Goal: Task Accomplishment & Management: Manage account settings

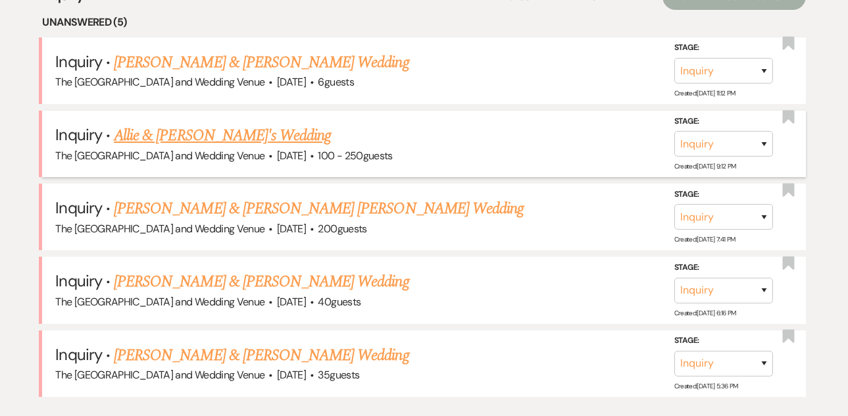
scroll to position [539, 0]
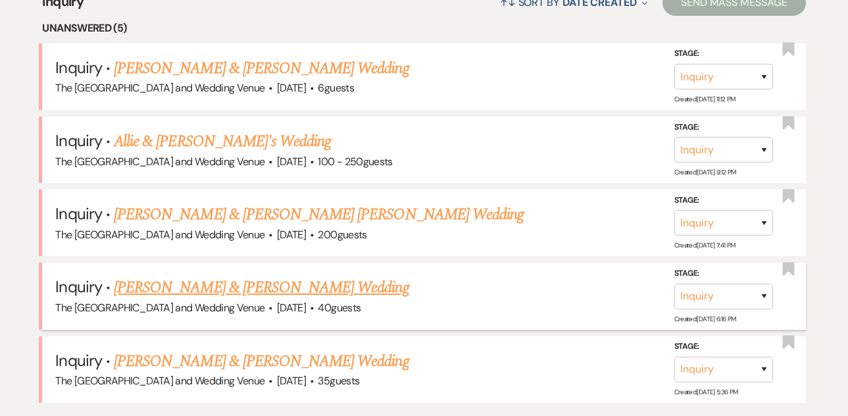
click at [270, 291] on link "[PERSON_NAME] & [PERSON_NAME] Wedding" at bounding box center [261, 288] width 295 height 24
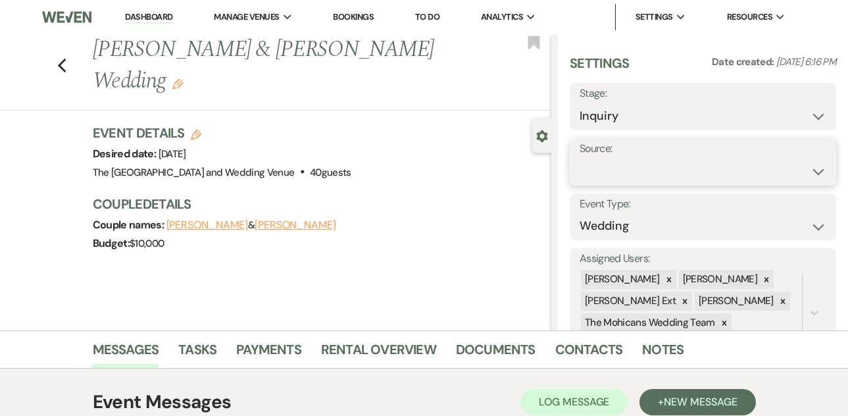
click at [648, 165] on select "Weven Venue Website Instagram Facebook Pinterest Google The Knot Wedding Wire H…" at bounding box center [703, 172] width 247 height 26
select select "5"
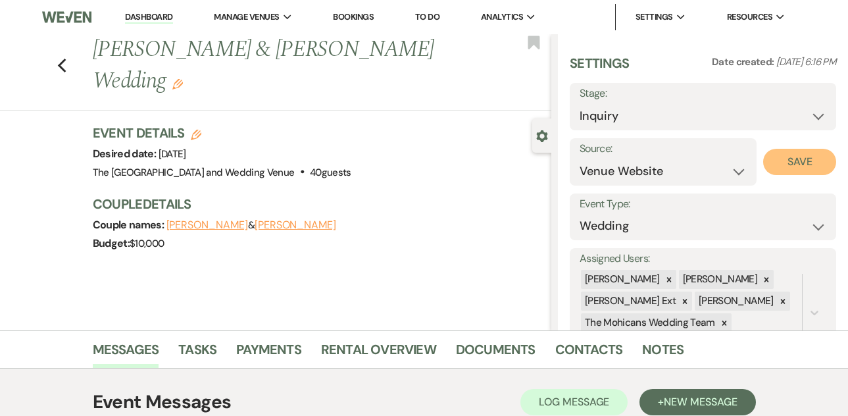
click at [785, 170] on button "Save" at bounding box center [799, 162] width 73 height 26
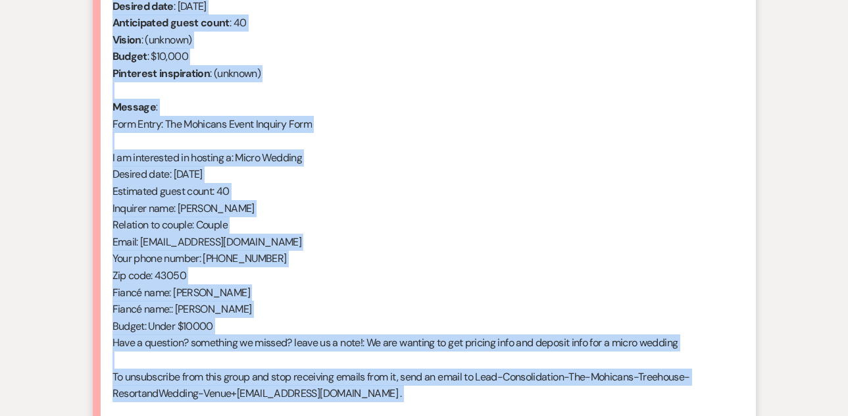
scroll to position [587, 0]
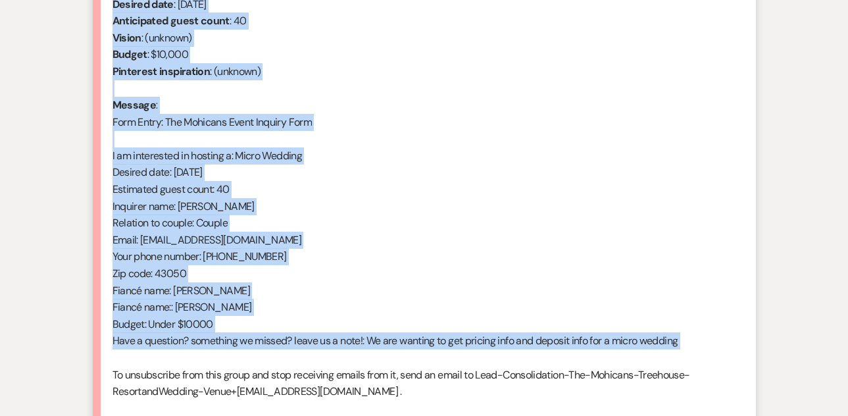
drag, startPoint x: 113, startPoint y: 170, endPoint x: 323, endPoint y: 358, distance: 282.5
click at [323, 358] on div "From : [PERSON_NAME] (Client) Event : [PERSON_NAME] & [PERSON_NAME] Event Desir…" at bounding box center [425, 189] width 624 height 455
copy div "From : [PERSON_NAME] (Client) Event : [PERSON_NAME] & [PERSON_NAME] Event Desir…"
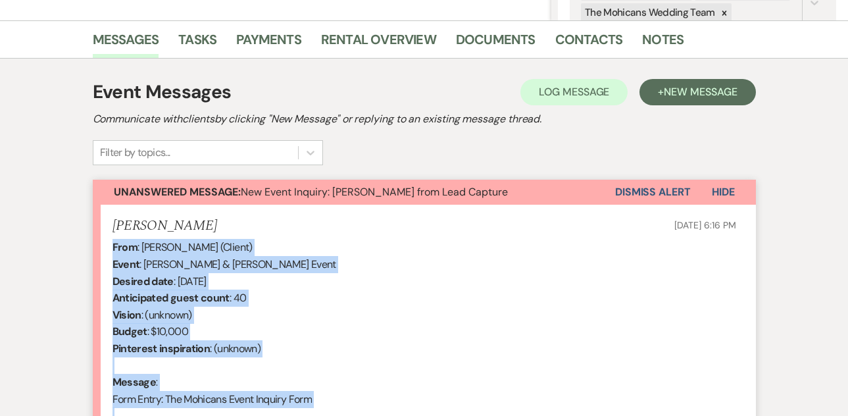
scroll to position [301, 0]
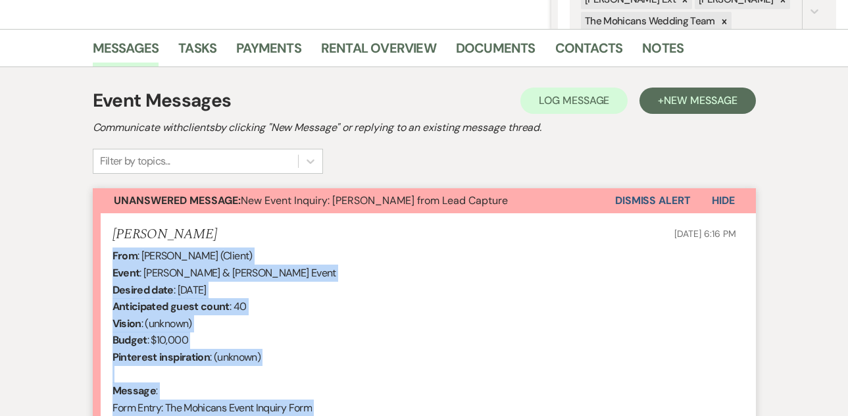
click at [631, 201] on button "Dismiss Alert" at bounding box center [653, 200] width 76 height 25
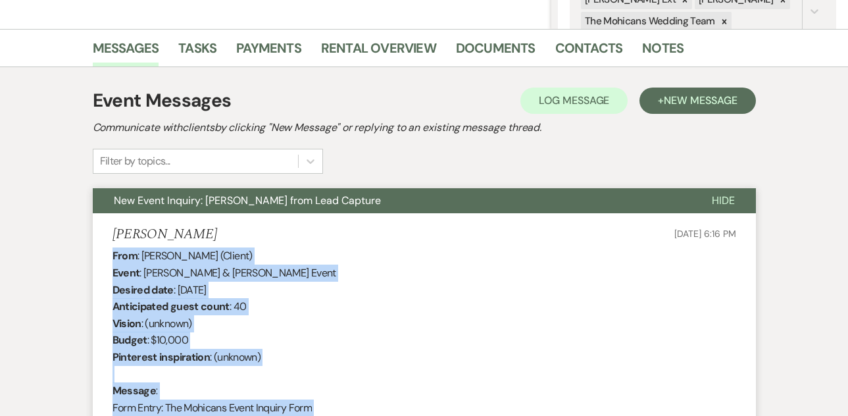
scroll to position [0, 0]
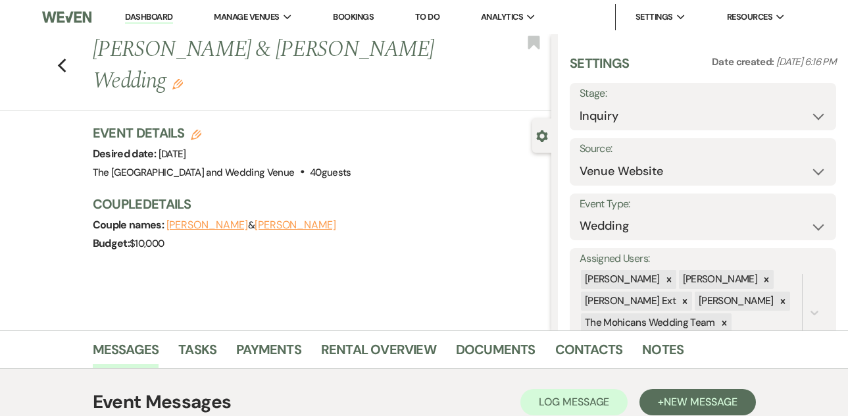
click at [157, 16] on link "Dashboard" at bounding box center [148, 17] width 47 height 13
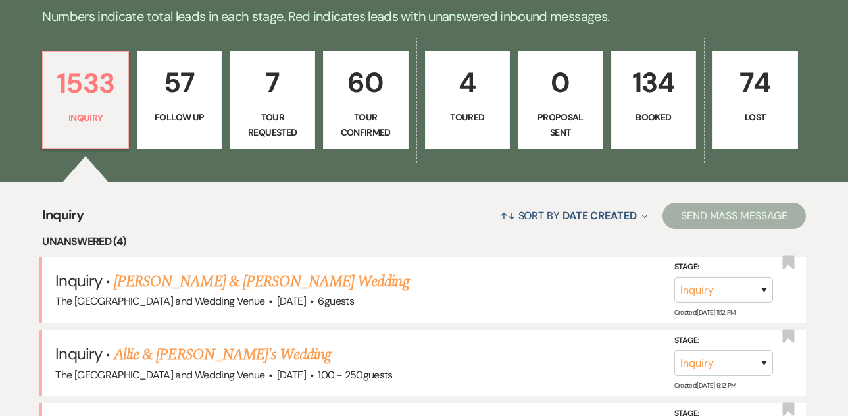
scroll to position [549, 0]
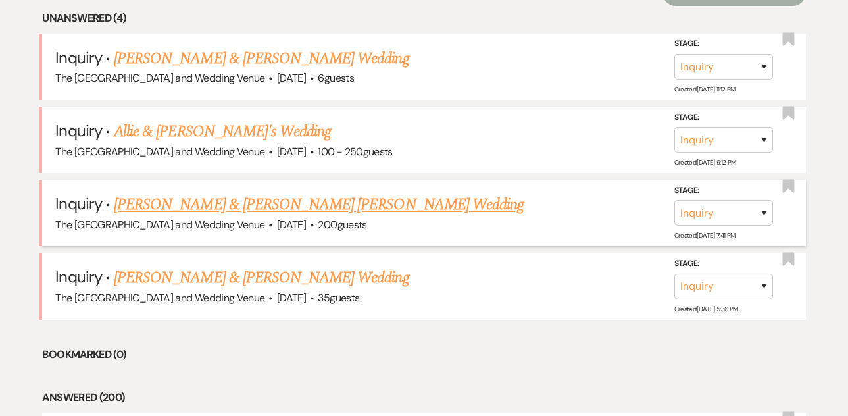
click at [219, 204] on link "[PERSON_NAME] & [PERSON_NAME] [PERSON_NAME] Wedding" at bounding box center [319, 205] width 410 height 24
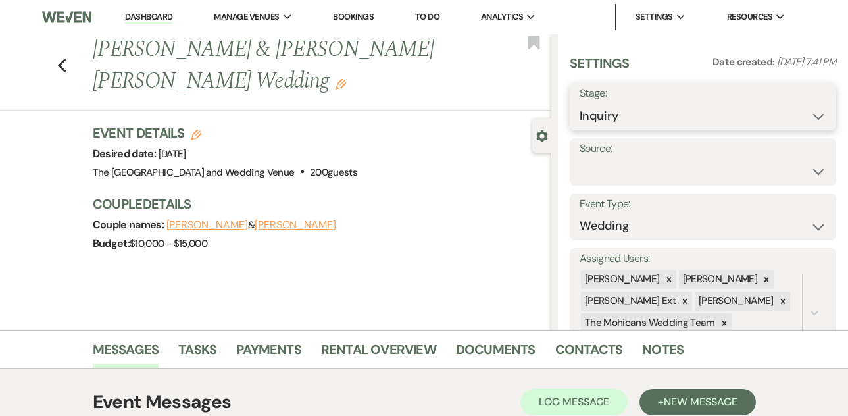
click at [618, 115] on select "Inquiry Follow Up Tour Requested Tour Confirmed Toured Proposal Sent Booked Lost" at bounding box center [703, 116] width 247 height 26
select select "9"
click at [796, 109] on button "Save" at bounding box center [808, 106] width 55 height 26
click at [665, 167] on select "Weven Venue Website Instagram Facebook Pinterest Google The Knot Wedding Wire H…" at bounding box center [703, 172] width 247 height 26
select select "5"
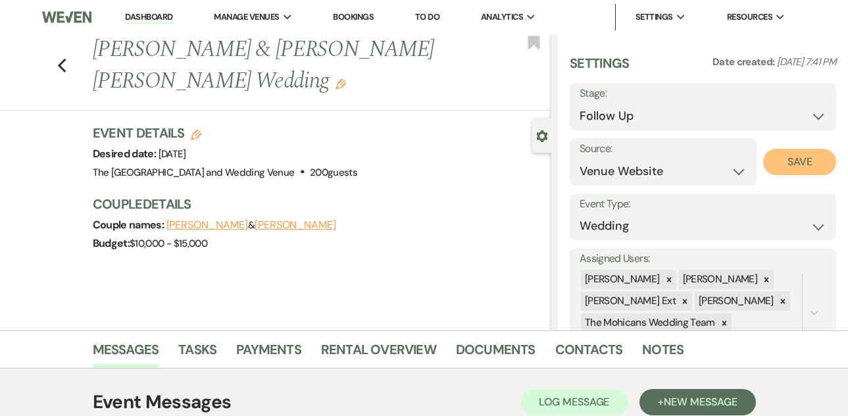
click at [793, 165] on button "Save" at bounding box center [799, 162] width 73 height 26
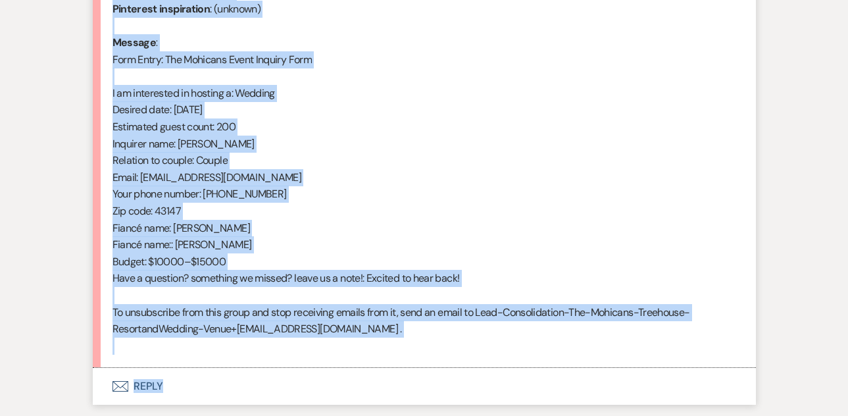
scroll to position [655, 0]
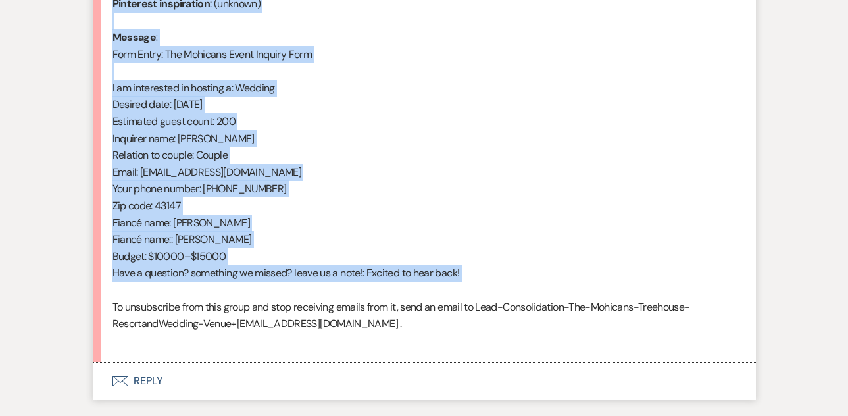
drag, startPoint x: 112, startPoint y: 238, endPoint x: 303, endPoint y: 291, distance: 198.6
click at [303, 291] on div "From : [PERSON_NAME] (Client) Event : [PERSON_NAME] & [PERSON_NAME] [PERSON_NAM…" at bounding box center [425, 121] width 624 height 455
copy div "From : [PERSON_NAME] (Client) Event : [PERSON_NAME] & [PERSON_NAME] [PERSON_NAM…"
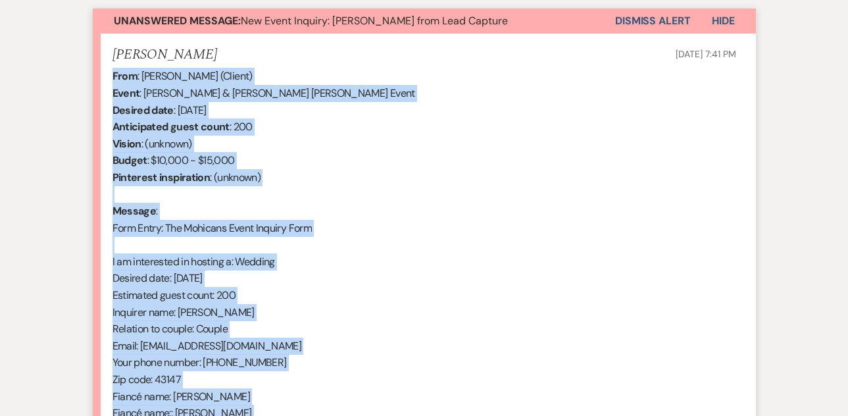
scroll to position [317, 0]
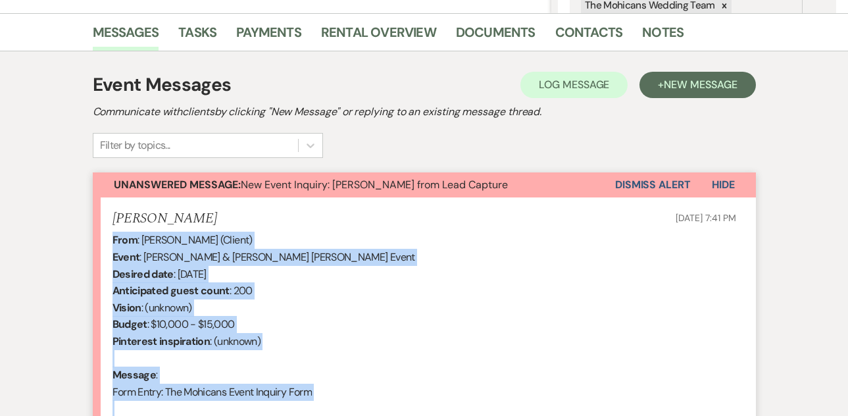
click at [628, 180] on button "Dismiss Alert" at bounding box center [653, 184] width 76 height 25
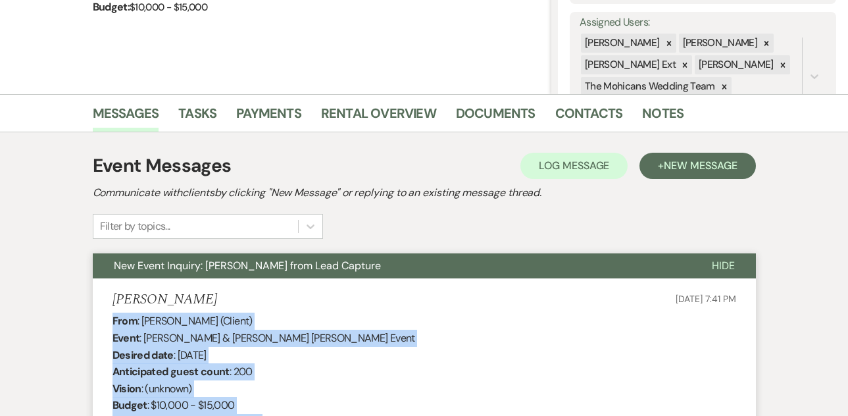
scroll to position [0, 0]
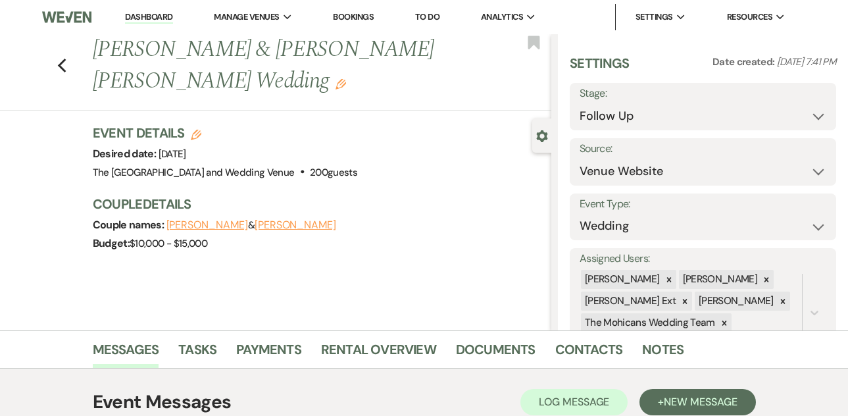
click at [153, 21] on link "Dashboard" at bounding box center [148, 17] width 47 height 13
select select "9"
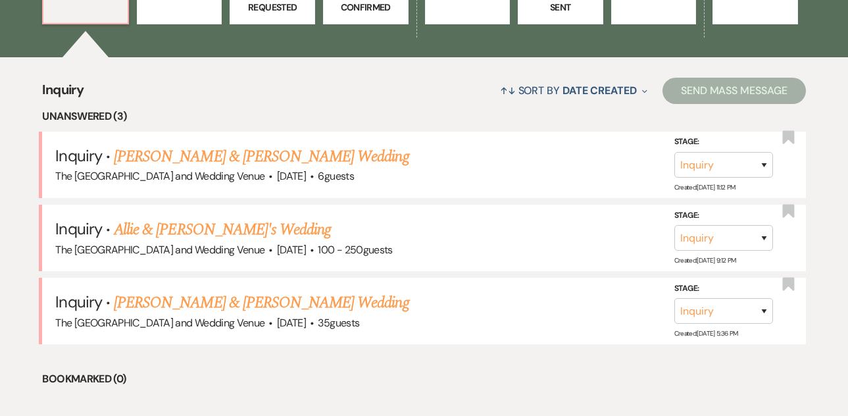
scroll to position [457, 0]
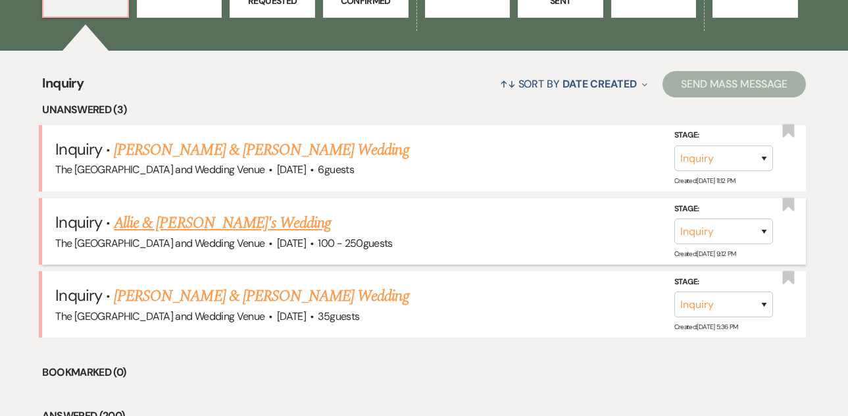
click at [199, 223] on link "Allie & [PERSON_NAME]'s Wedding" at bounding box center [222, 223] width 217 height 24
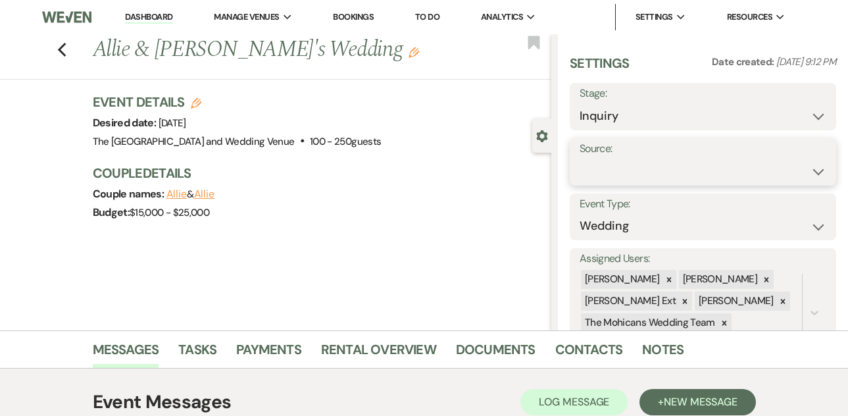
click at [637, 176] on select "Weven Venue Website Instagram Facebook Pinterest Google The Knot Wedding Wire H…" at bounding box center [703, 172] width 247 height 26
select select "5"
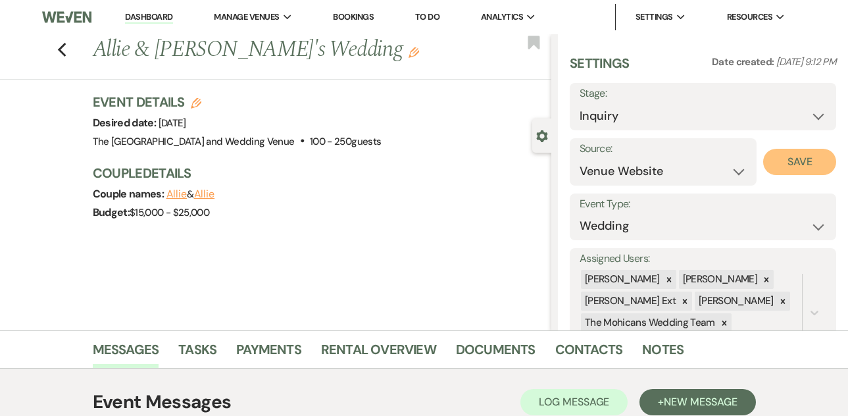
click at [802, 165] on button "Save" at bounding box center [799, 162] width 73 height 26
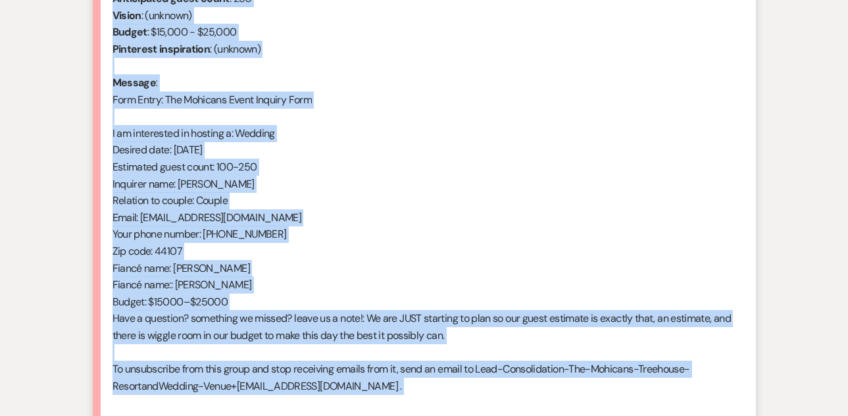
scroll to position [694, 0]
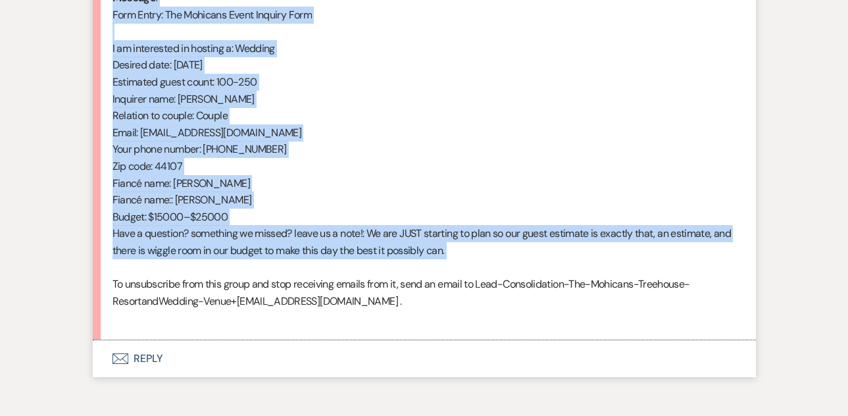
drag, startPoint x: 113, startPoint y: 109, endPoint x: 338, endPoint y: 267, distance: 275.0
click at [338, 267] on div "From : [PERSON_NAME] (Client) Event : Allie & [PERSON_NAME]'s Event Desired dat…" at bounding box center [425, 91] width 624 height 472
copy div "From : Allie (Client) Event : Allie & [PERSON_NAME]'s Event Desired date : [DAT…"
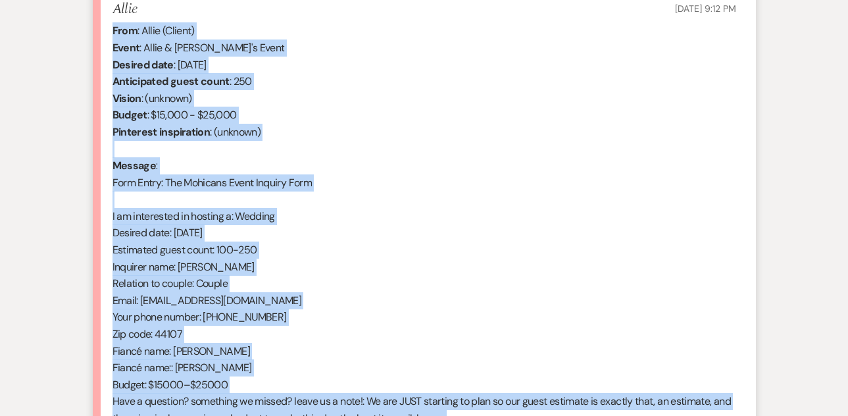
scroll to position [486, 0]
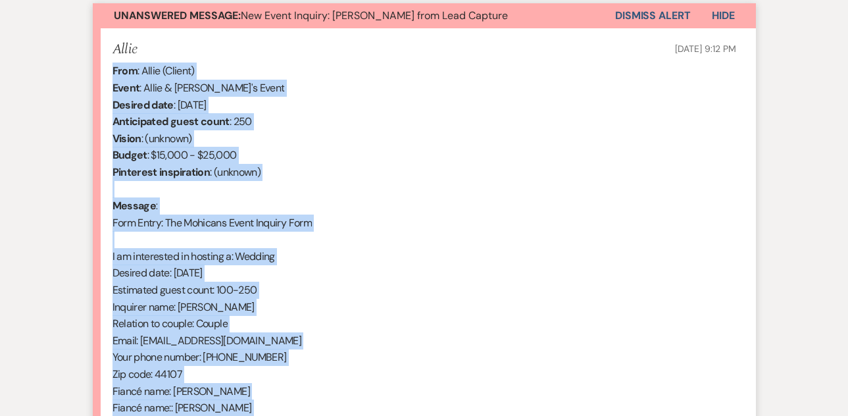
click at [663, 15] on button "Dismiss Alert" at bounding box center [653, 15] width 76 height 25
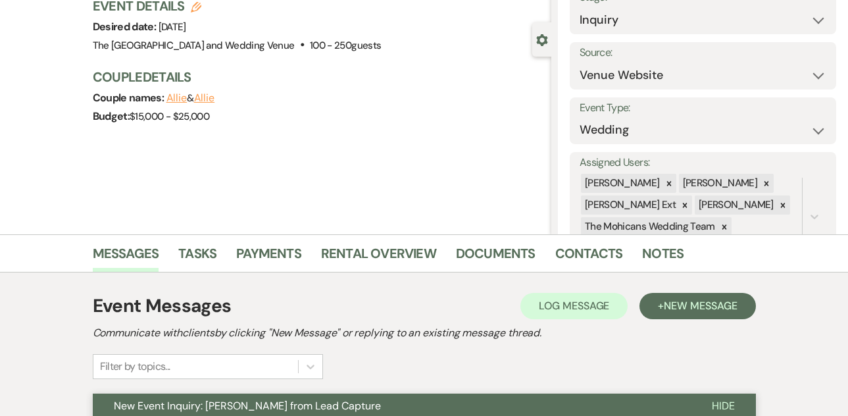
scroll to position [0, 0]
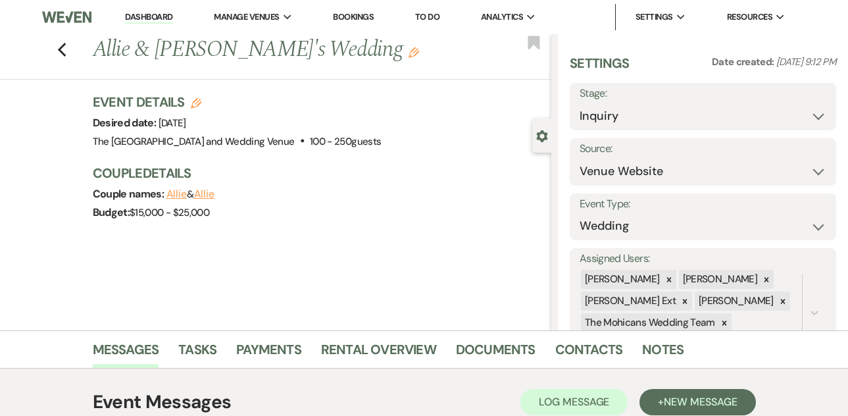
click at [159, 21] on link "Dashboard" at bounding box center [148, 17] width 47 height 13
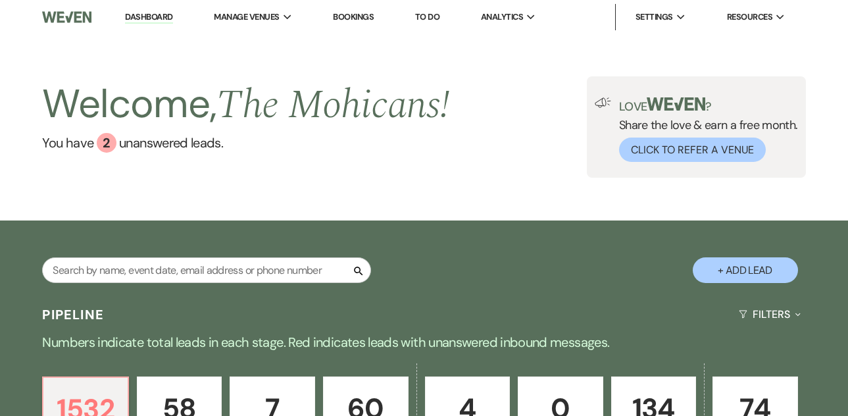
scroll to position [535, 0]
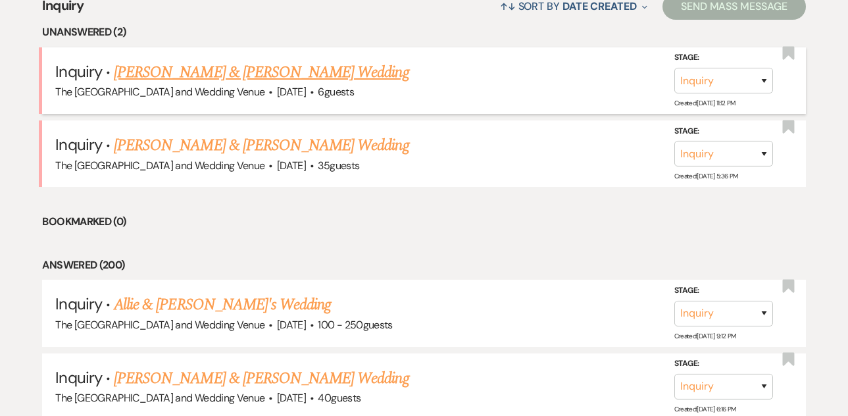
click at [243, 73] on link "[PERSON_NAME] & [PERSON_NAME] Wedding" at bounding box center [261, 73] width 295 height 24
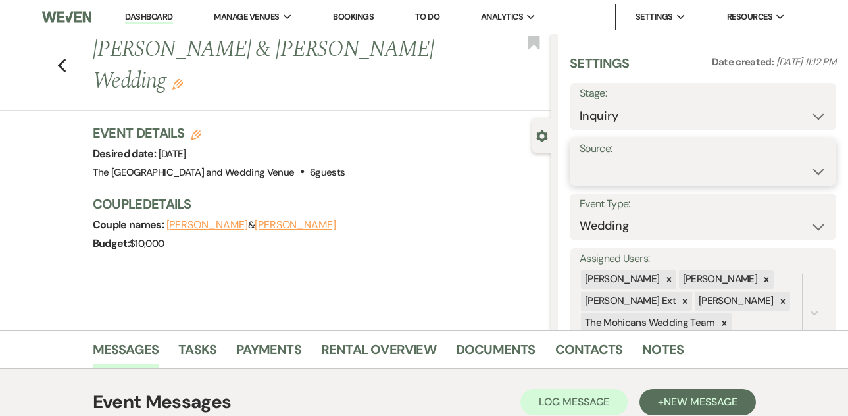
click at [617, 167] on select "Weven Venue Website Instagram Facebook Pinterest Google The Knot Wedding Wire H…" at bounding box center [703, 172] width 247 height 26
select select "5"
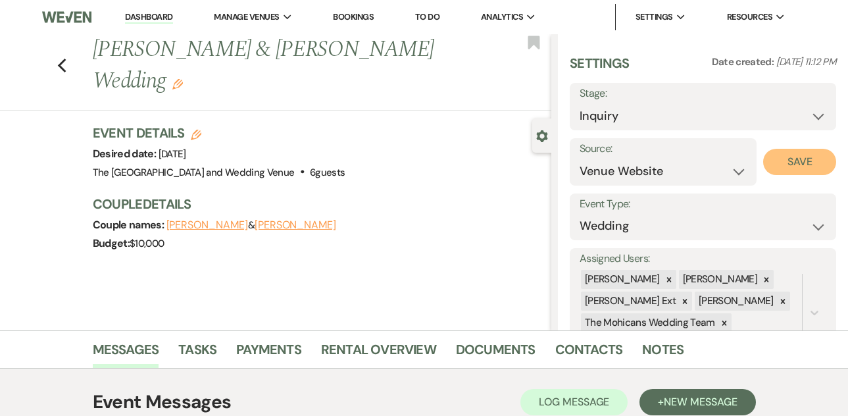
click at [786, 162] on button "Save" at bounding box center [799, 162] width 73 height 26
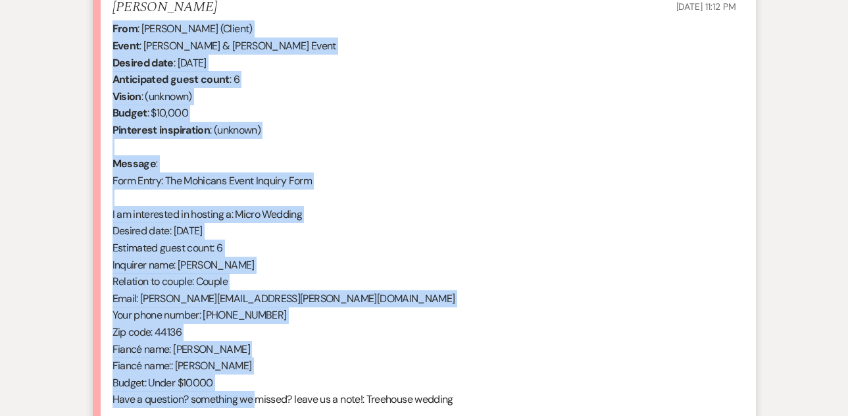
scroll to position [565, 0]
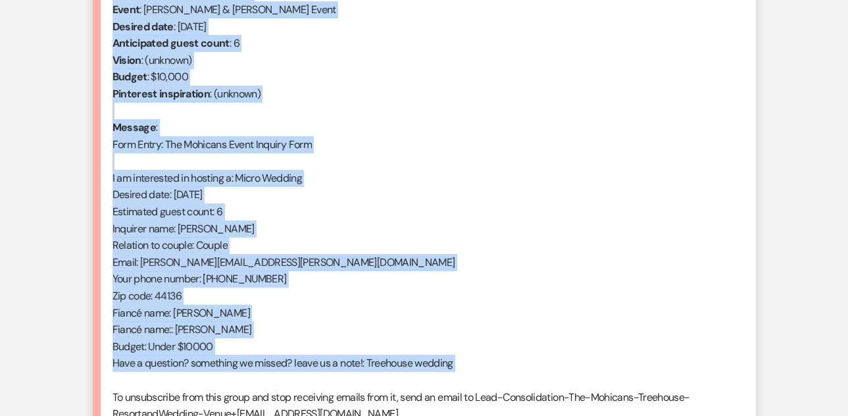
drag, startPoint x: 112, startPoint y: 263, endPoint x: 278, endPoint y: 379, distance: 202.7
click at [278, 379] on div "From : [PERSON_NAME] (Client) Event : [PERSON_NAME] & [PERSON_NAME] Event Desir…" at bounding box center [425, 211] width 624 height 455
copy div "From : [PERSON_NAME] (Client) Event : [PERSON_NAME] & [PERSON_NAME] Event Desir…"
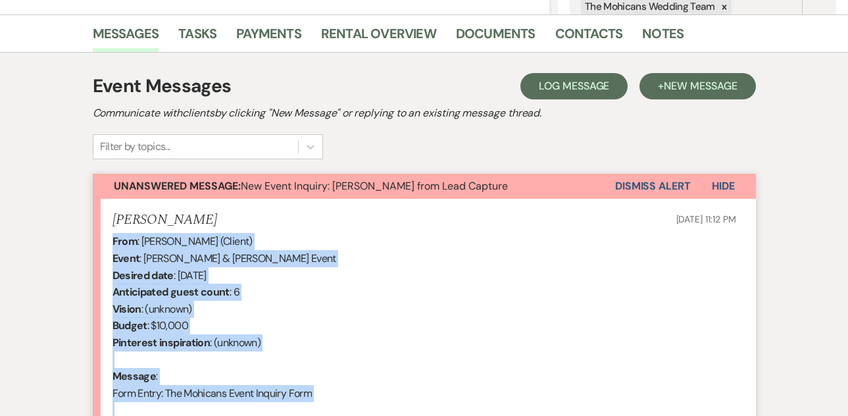
scroll to position [297, 0]
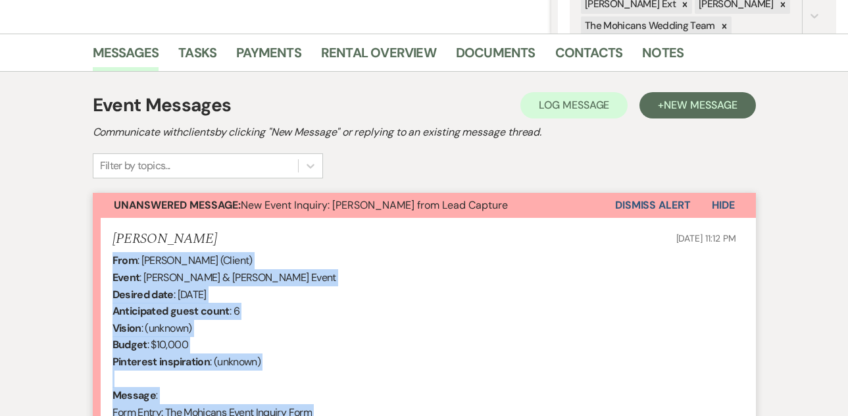
click at [643, 208] on button "Dismiss Alert" at bounding box center [653, 205] width 76 height 25
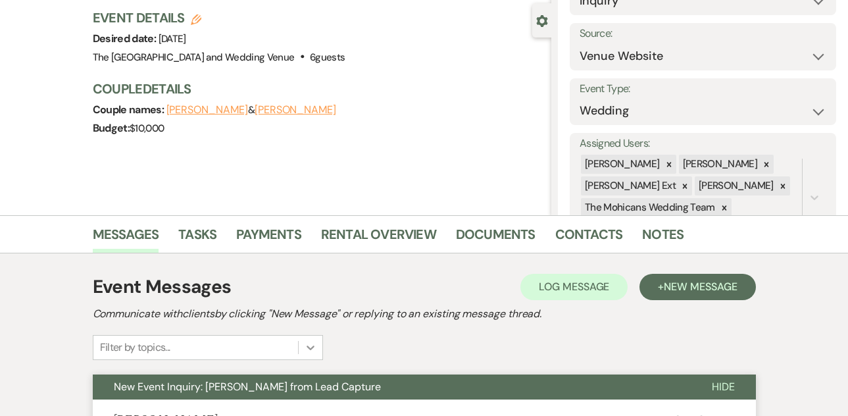
scroll to position [0, 0]
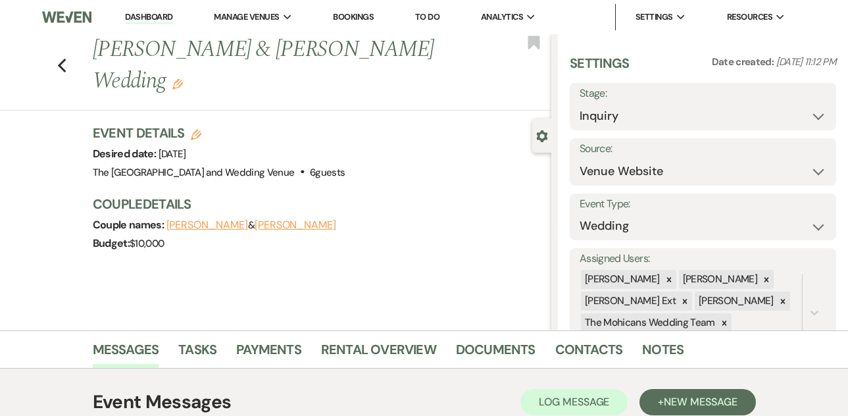
click at [148, 16] on link "Dashboard" at bounding box center [148, 17] width 47 height 13
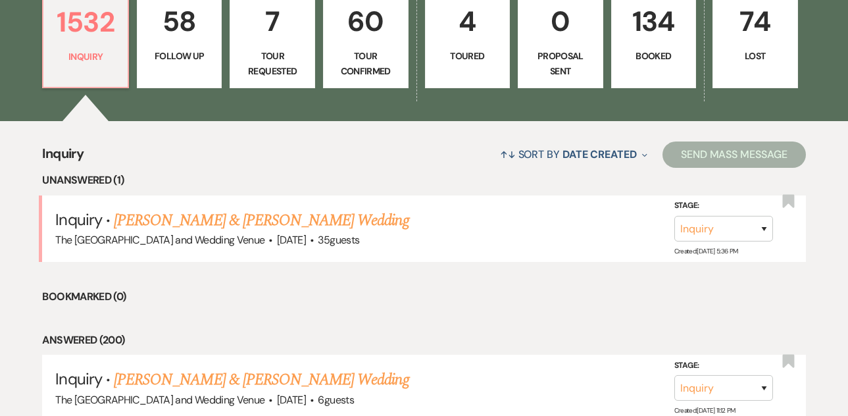
scroll to position [440, 0]
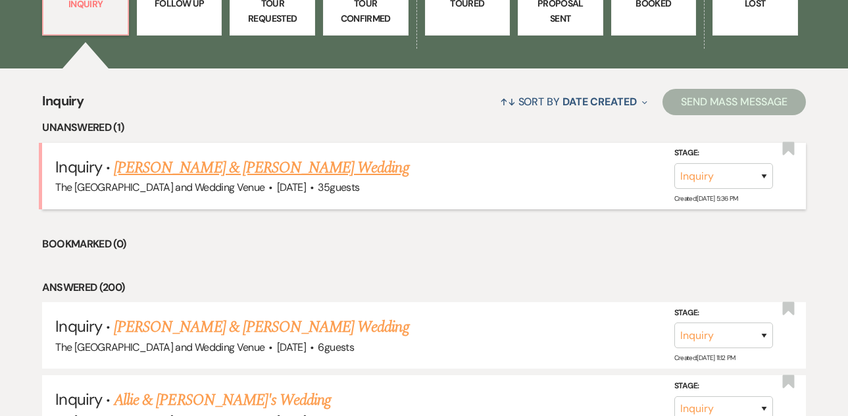
click at [181, 176] on link "[PERSON_NAME] & [PERSON_NAME] Wedding" at bounding box center [261, 168] width 295 height 24
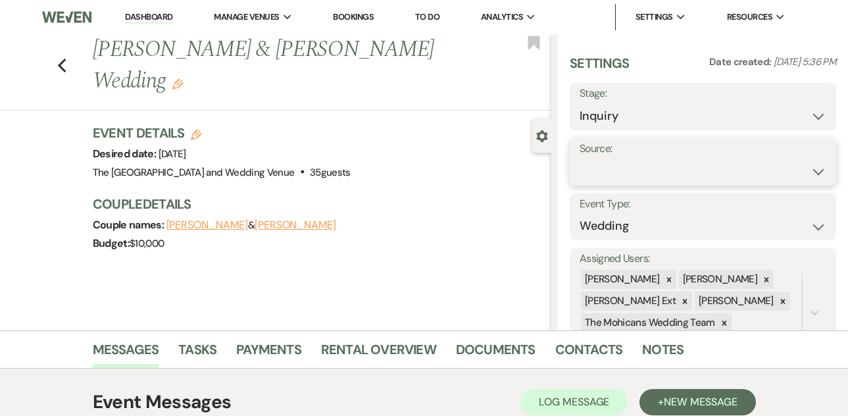
click at [608, 170] on select "Weven Venue Website Instagram Facebook Pinterest Google The Knot Wedding Wire H…" at bounding box center [703, 172] width 247 height 26
select select "5"
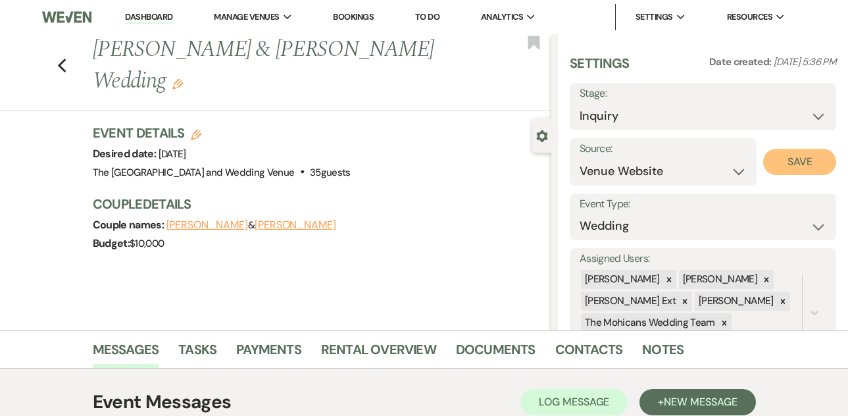
click at [777, 162] on button "Save" at bounding box center [799, 162] width 73 height 26
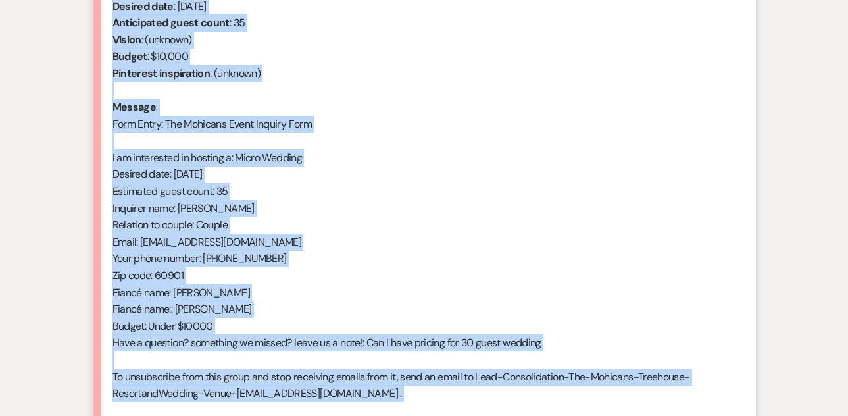
scroll to position [602, 0]
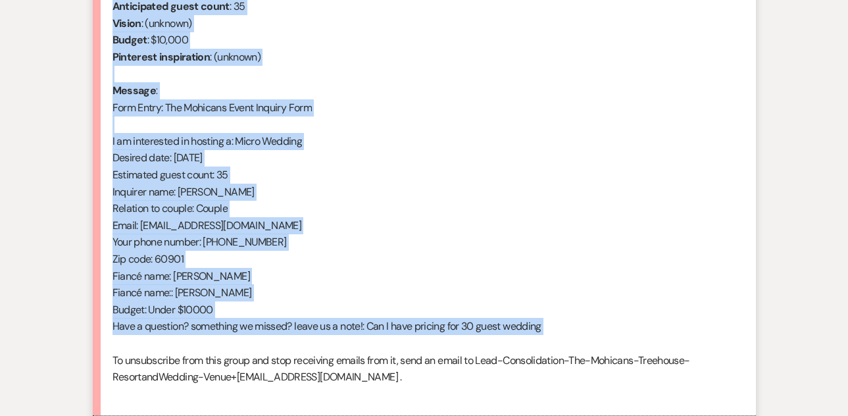
drag, startPoint x: 113, startPoint y: 201, endPoint x: 276, endPoint y: 347, distance: 219.1
click at [276, 347] on div "From : [PERSON_NAME] (Client) Event : [PERSON_NAME] & [PERSON_NAME] Event Desir…" at bounding box center [425, 174] width 624 height 455
copy div "From : [PERSON_NAME] (Client) Event : [PERSON_NAME] & [PERSON_NAME] Event Desir…"
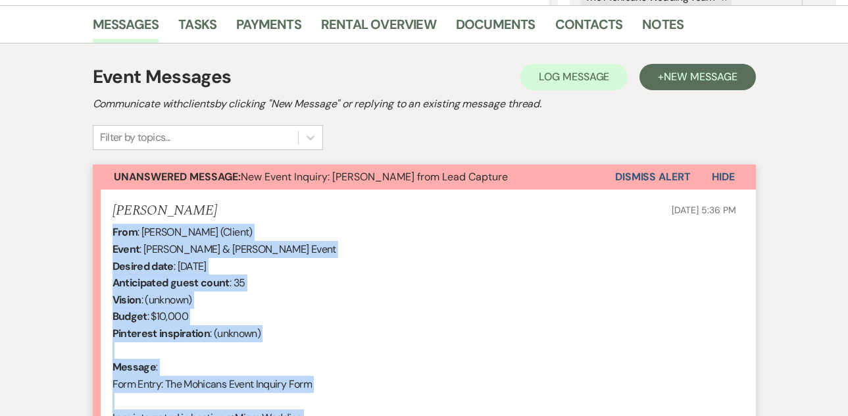
scroll to position [0, 0]
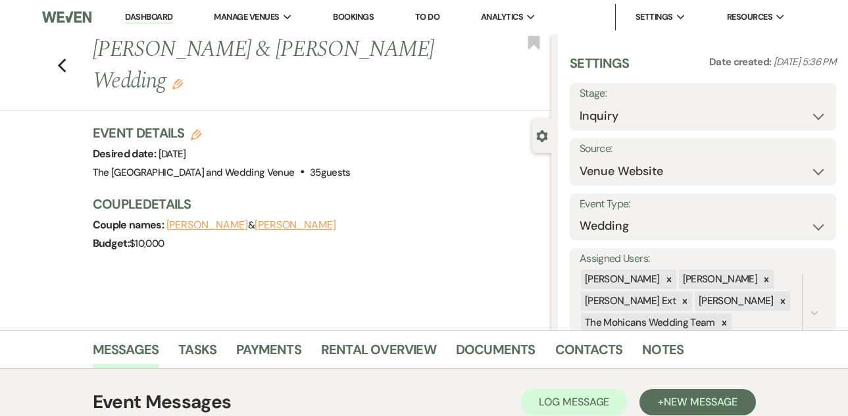
click at [159, 14] on link "Dashboard" at bounding box center [148, 17] width 47 height 13
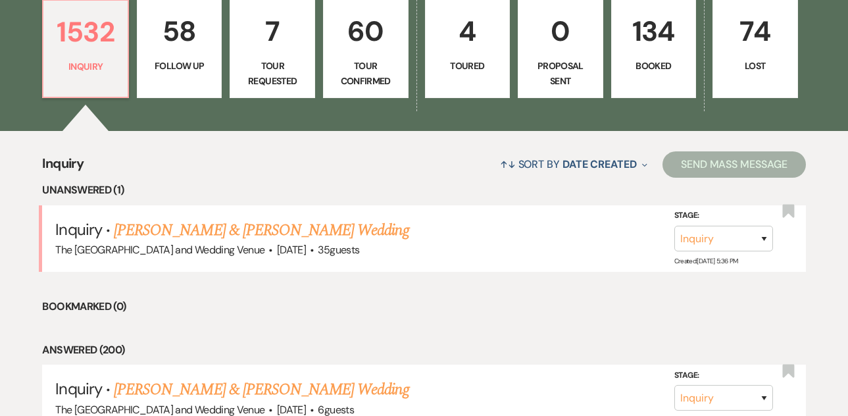
scroll to position [464, 0]
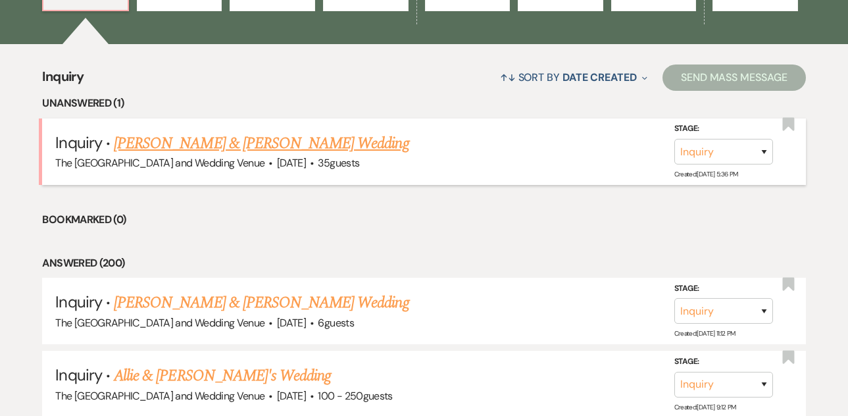
click at [212, 142] on link "[PERSON_NAME] & [PERSON_NAME] Wedding" at bounding box center [261, 144] width 295 height 24
select select "5"
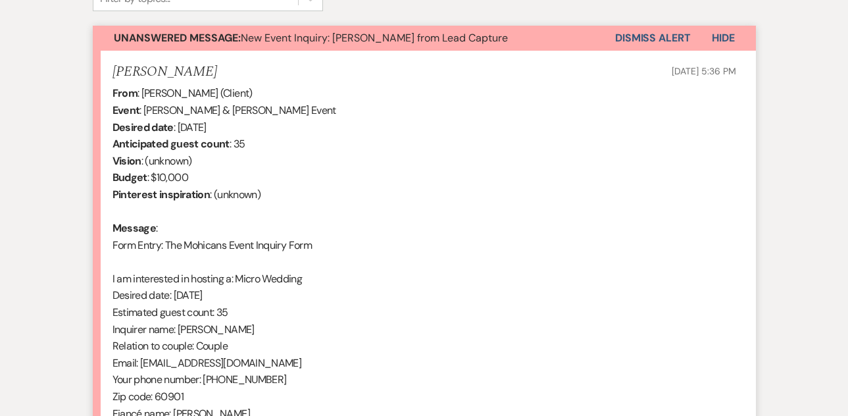
click at [656, 31] on button "Dismiss Alert" at bounding box center [653, 38] width 76 height 25
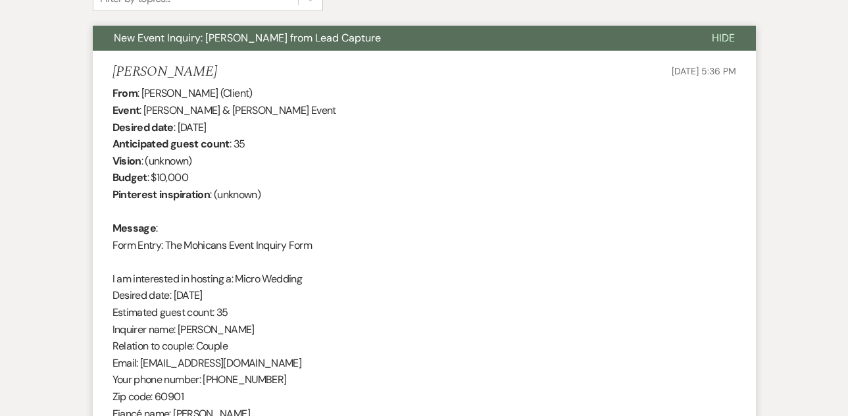
scroll to position [290, 0]
